Goal: Task Accomplishment & Management: Use online tool/utility

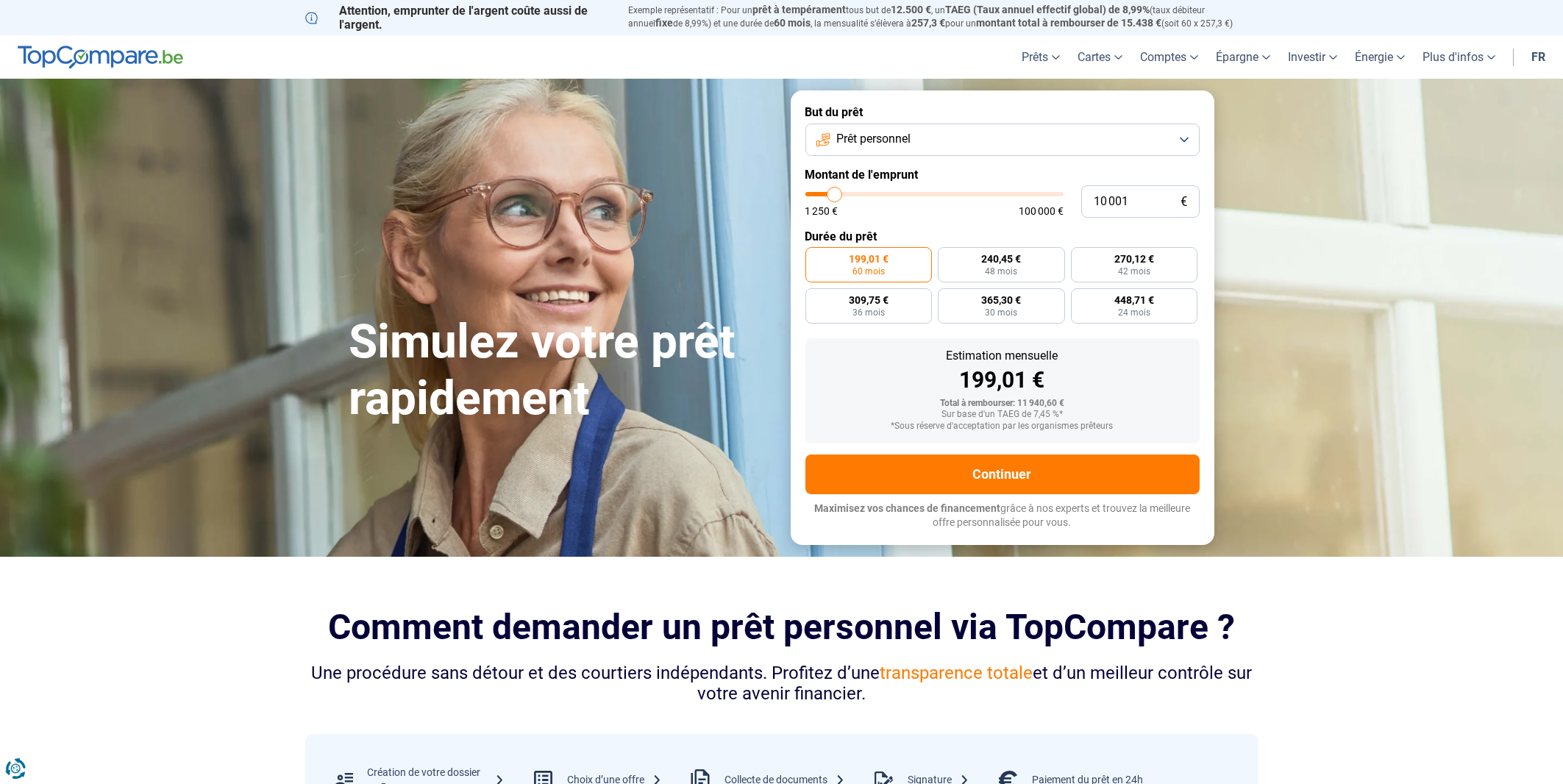
type input "21 250"
type input "21000"
click at [861, 197] on input "range" at bounding box center [934, 194] width 258 height 5
type input "21 000"
radio input "false"
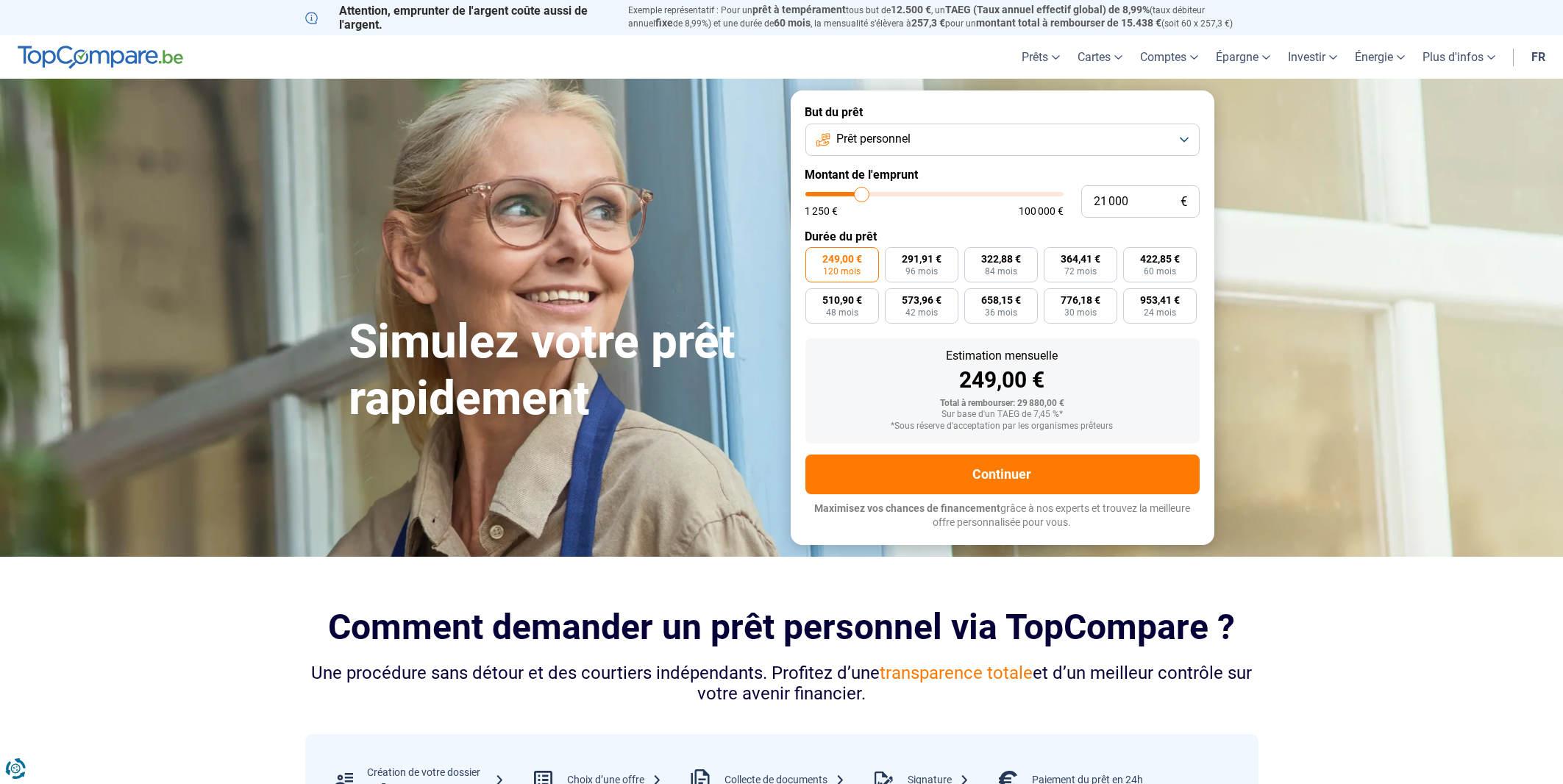
type input "10 750"
type input "10750"
click at [837, 197] on input "range" at bounding box center [934, 194] width 258 height 5
radio input "true"
click at [822, 199] on div "1 250 € 100 000 €" at bounding box center [934, 204] width 258 height 24
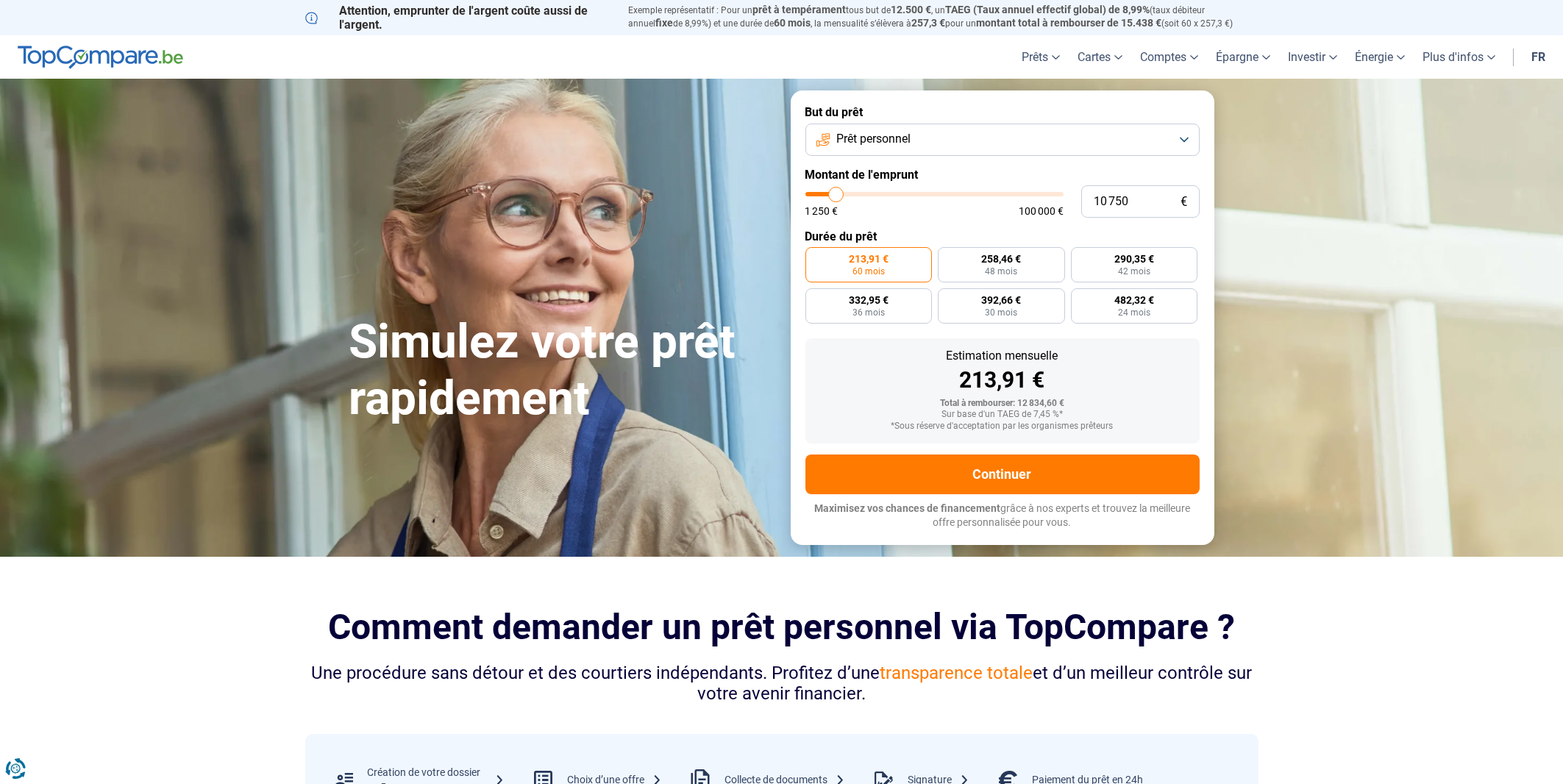
type input "4 750"
type input "4750"
click at [822, 197] on input "range" at bounding box center [934, 194] width 258 height 5
radio input "true"
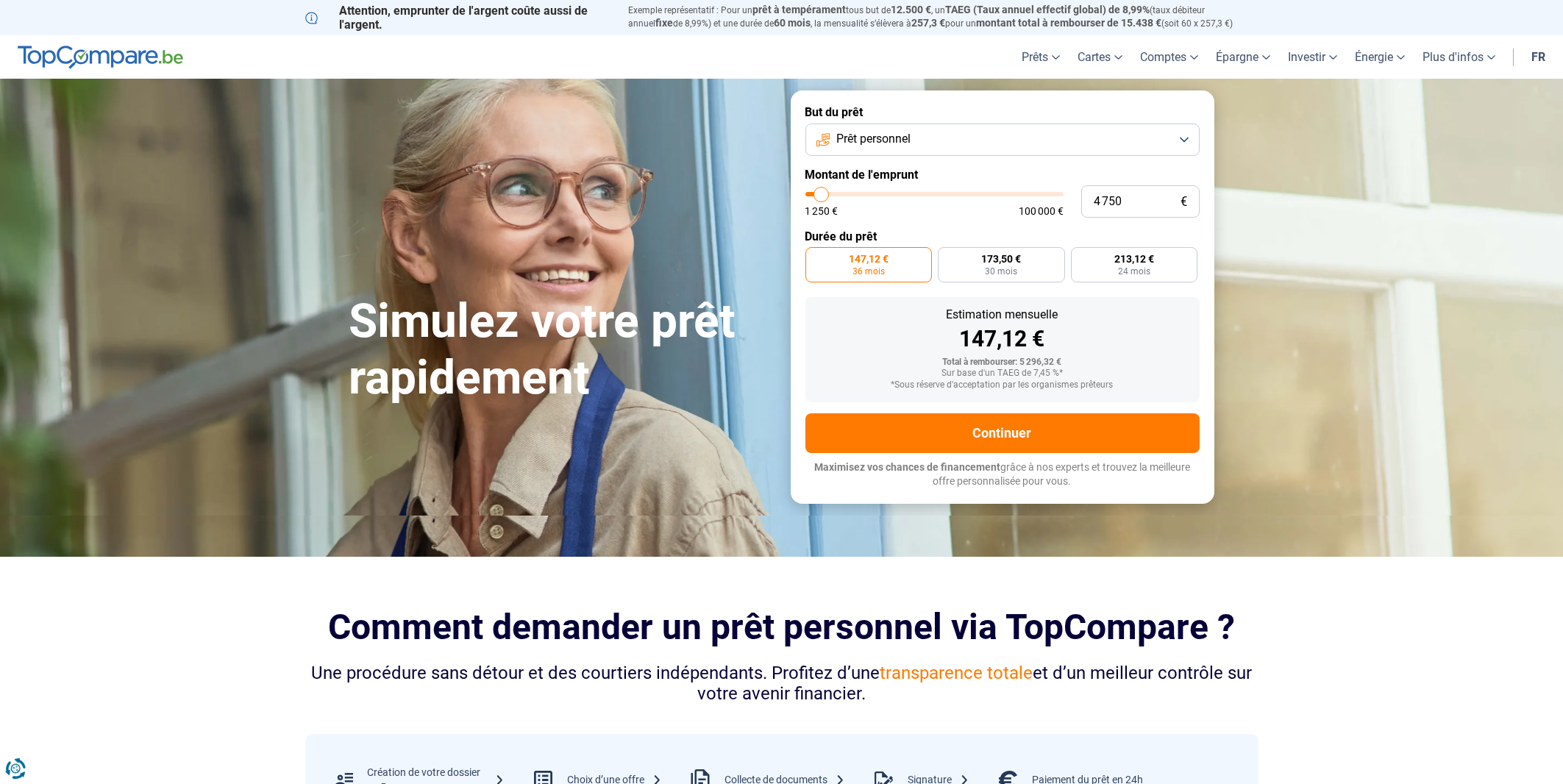
click at [829, 199] on div "1 250 € 100 000 €" at bounding box center [934, 204] width 258 height 24
click at [831, 199] on div "1 250 € 100 000 €" at bounding box center [934, 204] width 258 height 24
type input "8 750"
type input "8750"
click at [831, 197] on input "range" at bounding box center [934, 194] width 258 height 5
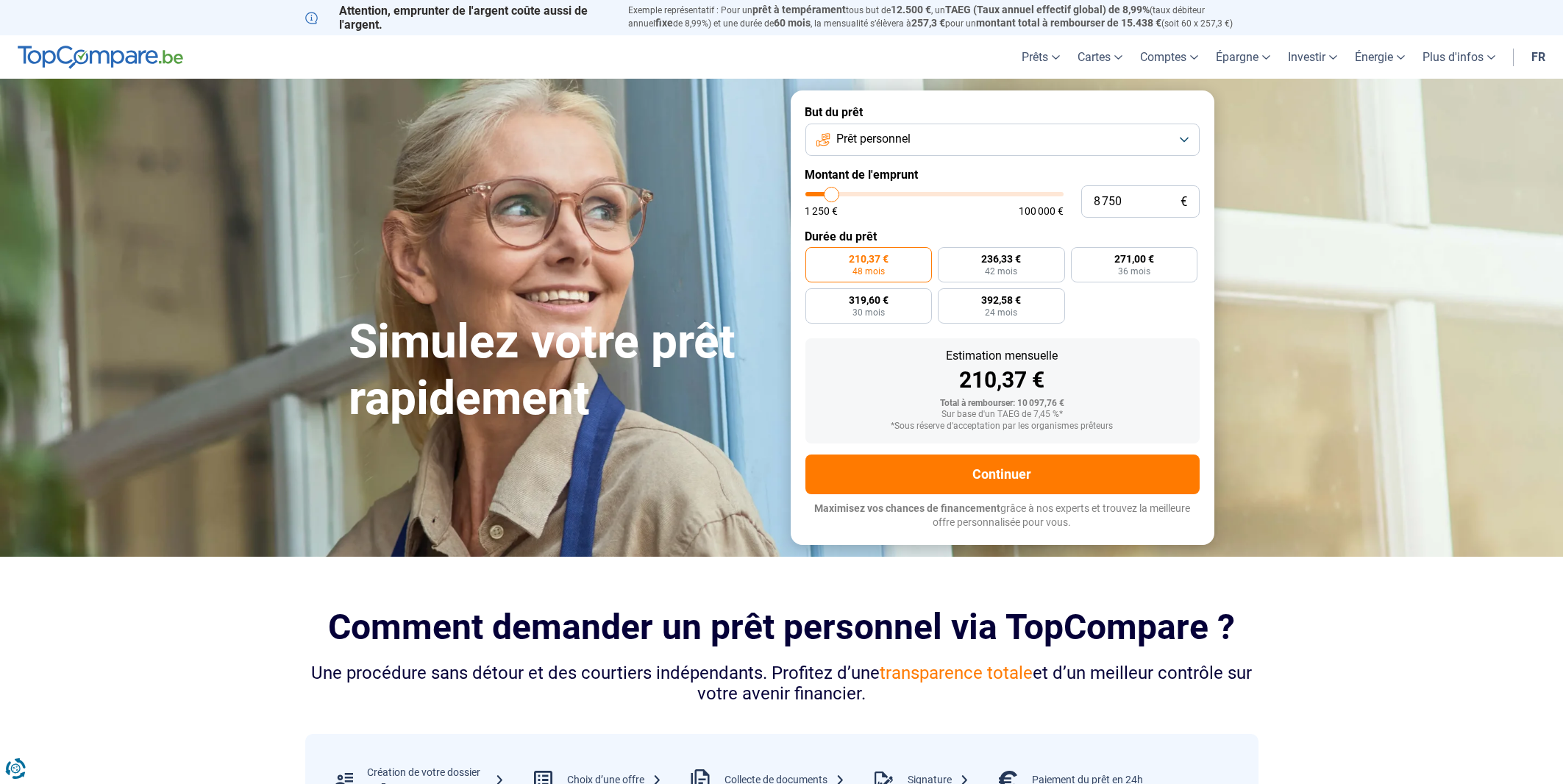
click at [831, 197] on input "range" at bounding box center [934, 194] width 258 height 5
type input "8 000"
type input "8000"
click at [829, 197] on input "range" at bounding box center [934, 194] width 258 height 5
type input "4 500"
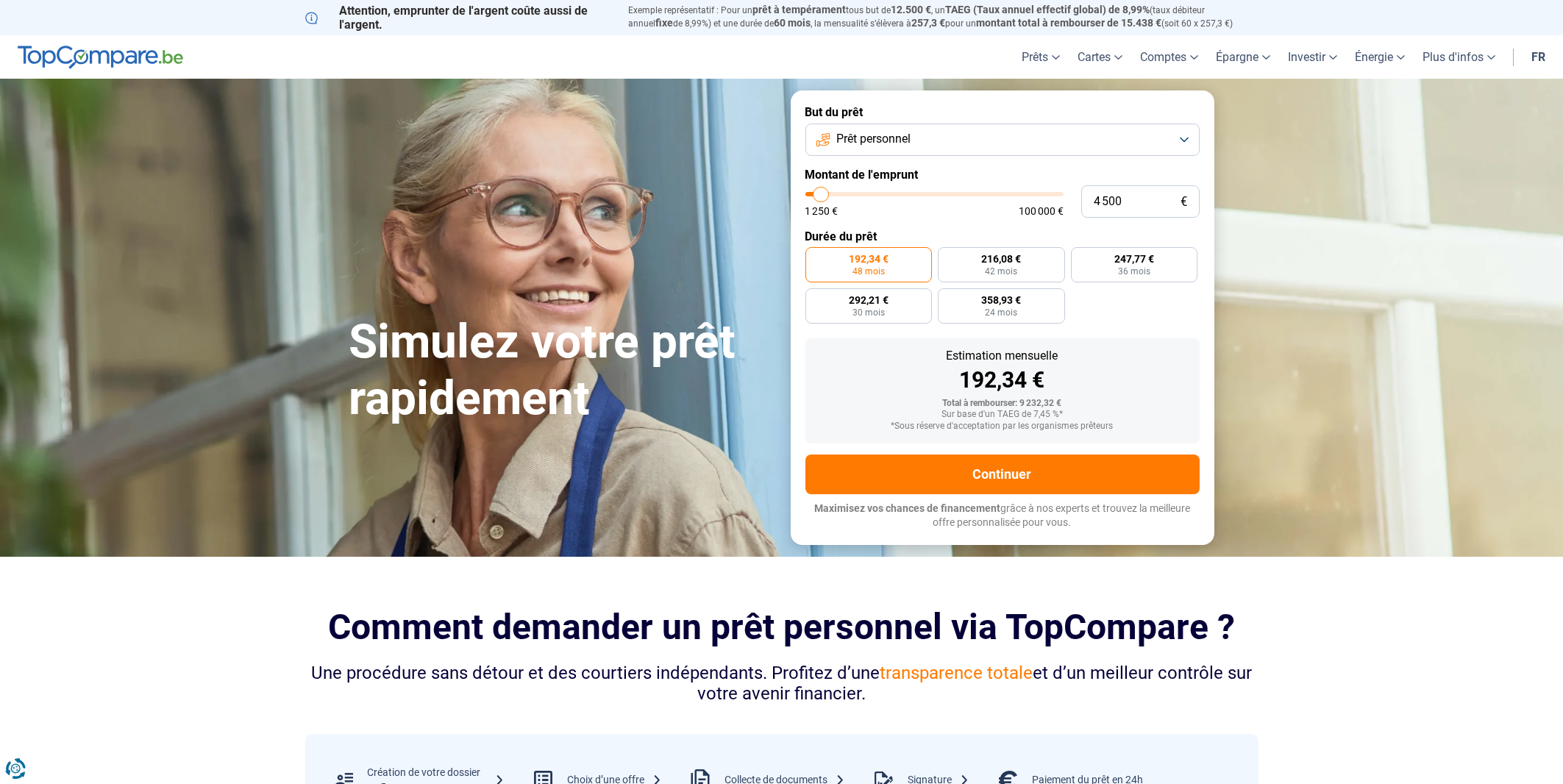
type input "4250"
click at [821, 197] on input "range" at bounding box center [934, 194] width 258 height 5
type input "4 250"
radio input "true"
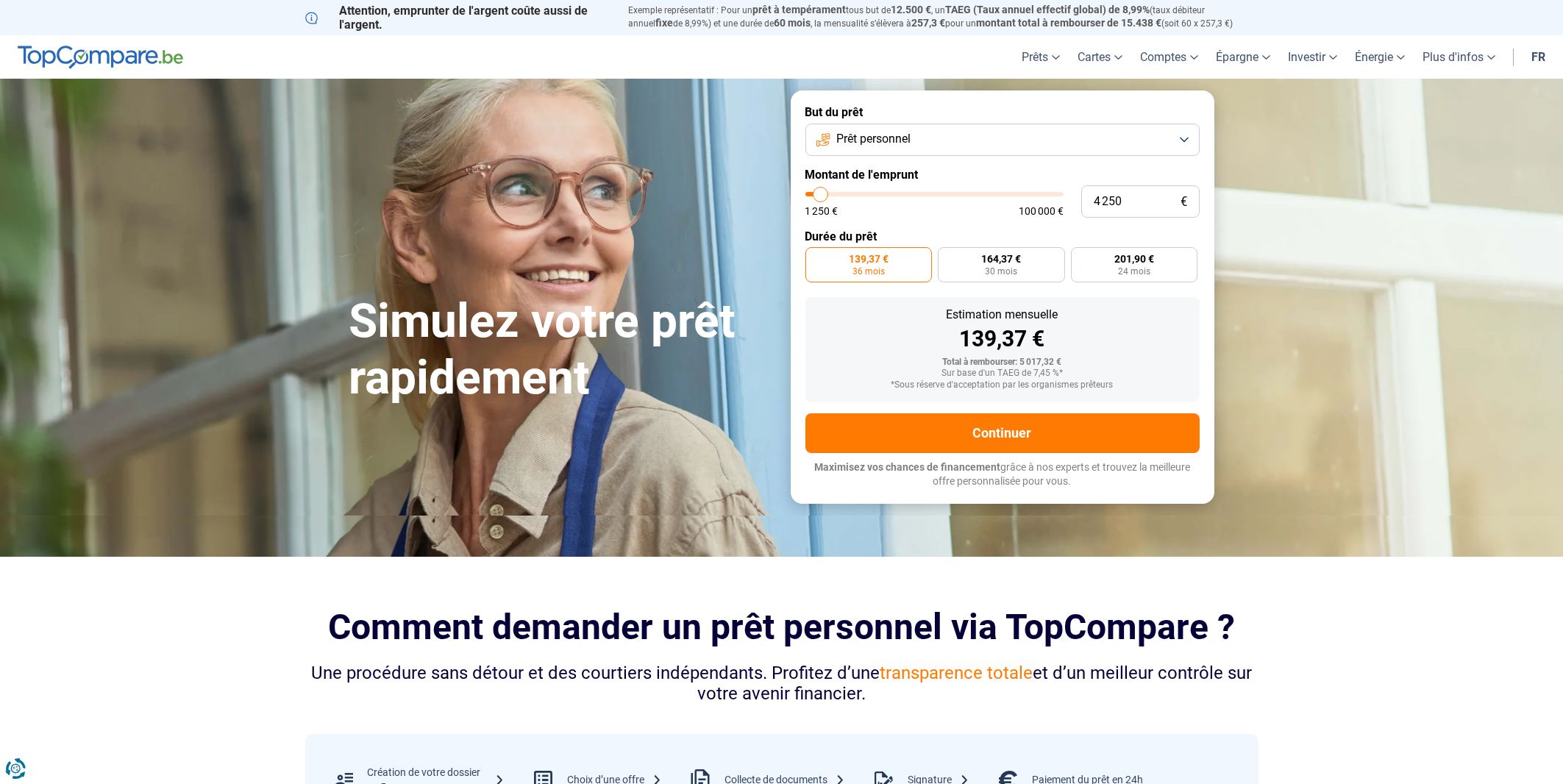
type input "5 750"
type input "5750"
click at [824, 197] on input "range" at bounding box center [934, 194] width 258 height 5
radio input "false"
